Goal: Information Seeking & Learning: Learn about a topic

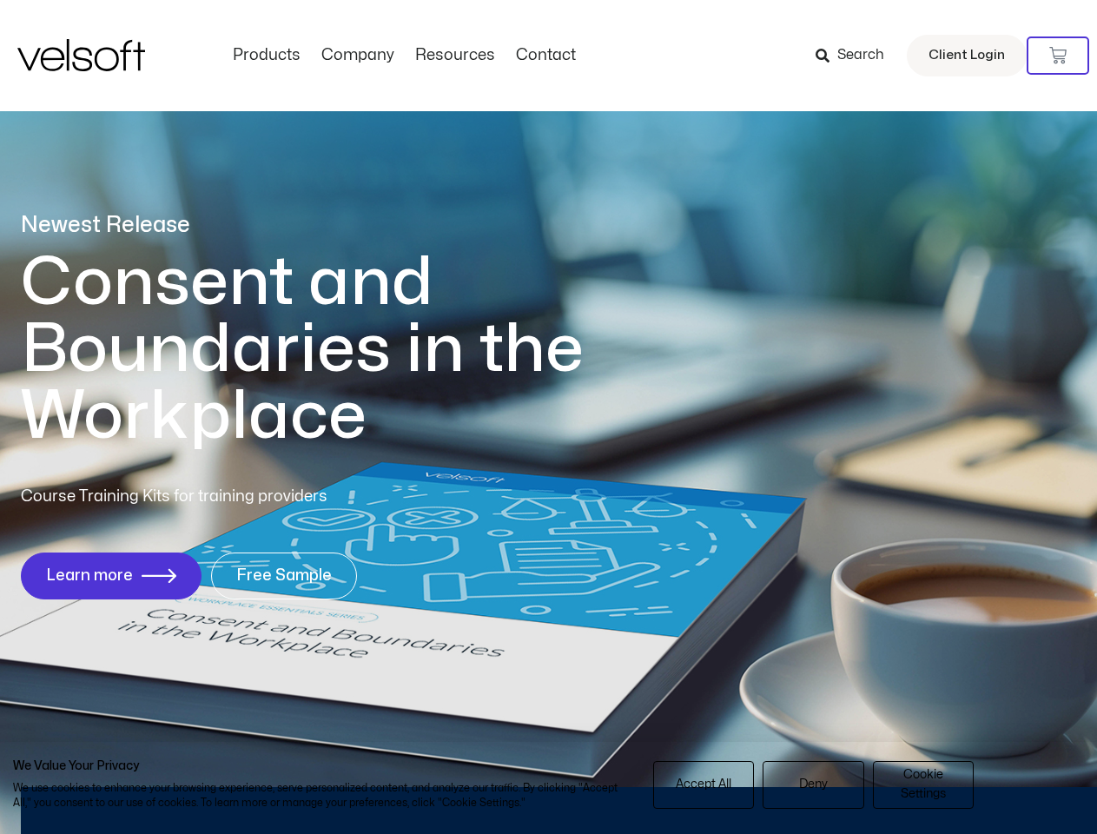
click at [548, 417] on h1 "Consent and Boundaries in the Workplace" at bounding box center [338, 349] width 634 height 201
click at [1058, 56] on icon at bounding box center [1057, 55] width 17 height 17
click at [704, 784] on span "Accept All" at bounding box center [704, 784] width 56 height 19
click at [813, 784] on div "Newest Release Consent and Boundaries in the Workplace Course Training Kits for…" at bounding box center [548, 414] width 1097 height 843
click at [923, 784] on div "Newest Release Consent and Boundaries in the Workplace Course Training Kits for…" at bounding box center [548, 414] width 1097 height 843
